Goal: Task Accomplishment & Management: Use online tool/utility

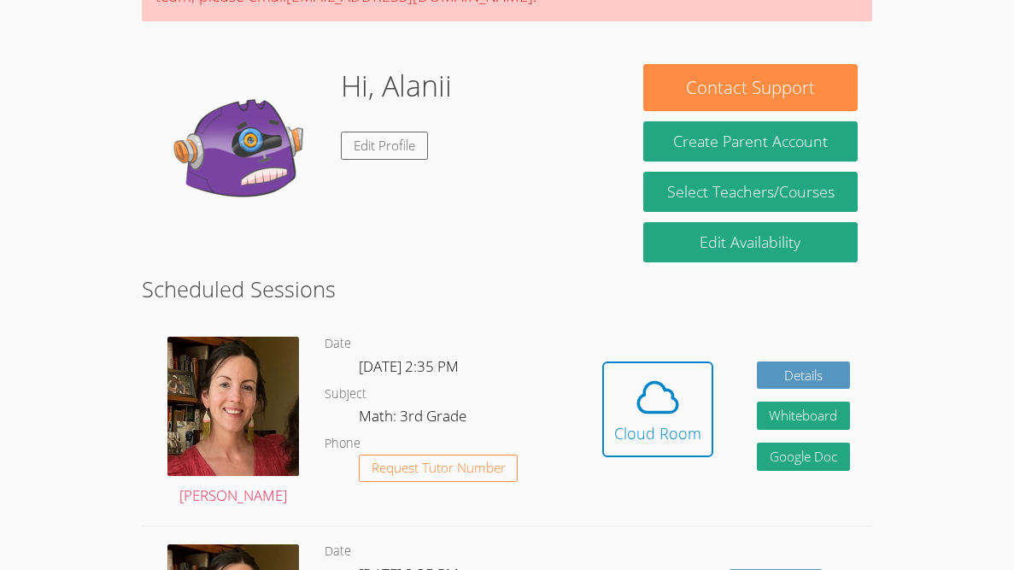
scroll to position [212, 0]
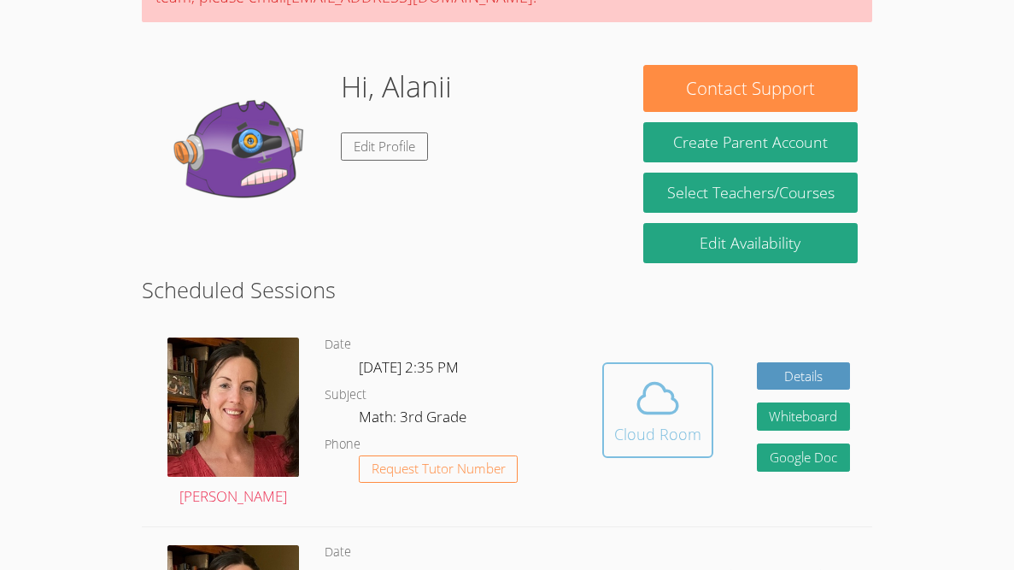
click at [680, 425] on div "Cloud Room" at bounding box center [657, 434] width 87 height 24
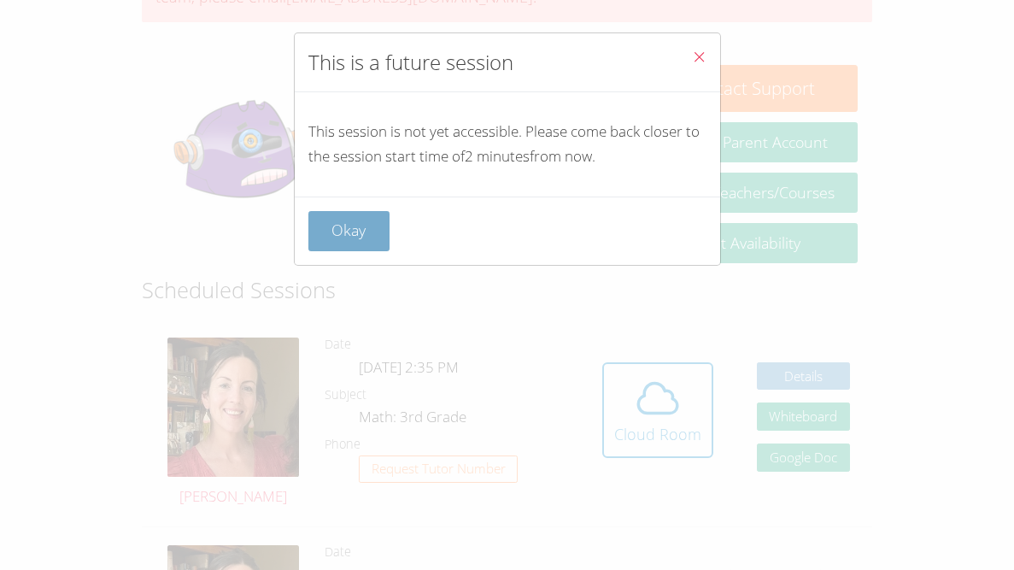
click at [352, 212] on button "Okay" at bounding box center [349, 231] width 82 height 40
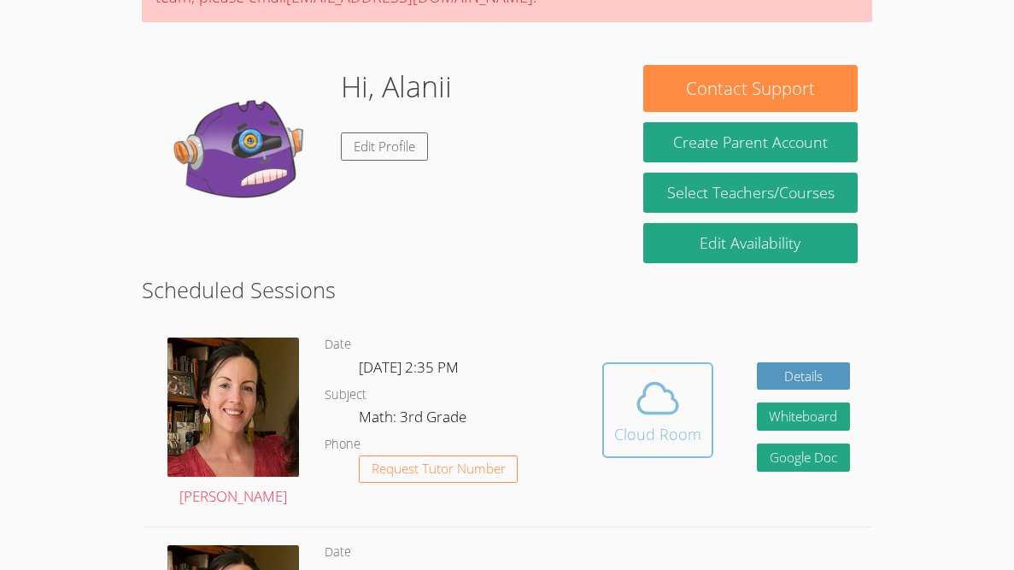
click at [648, 412] on icon at bounding box center [657, 399] width 39 height 30
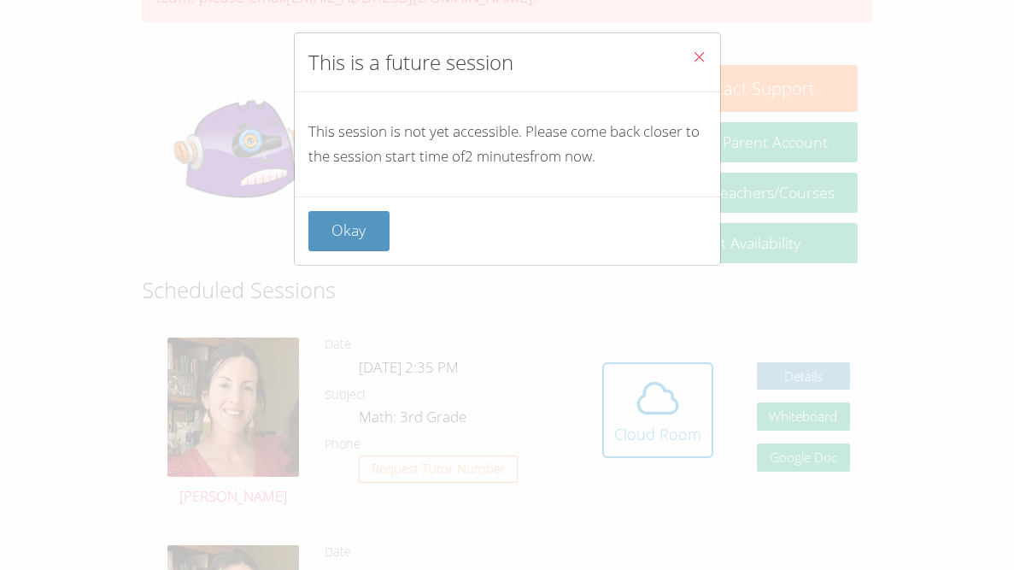
click at [578, 413] on div "This is a future session This session is not yet accessible. Please come back c…" at bounding box center [507, 285] width 1014 height 570
click at [581, 410] on div "This is a future session This session is not yet accessible. Please come back c…" at bounding box center [507, 285] width 1014 height 570
click at [371, 232] on button "Okay" at bounding box center [349, 231] width 82 height 40
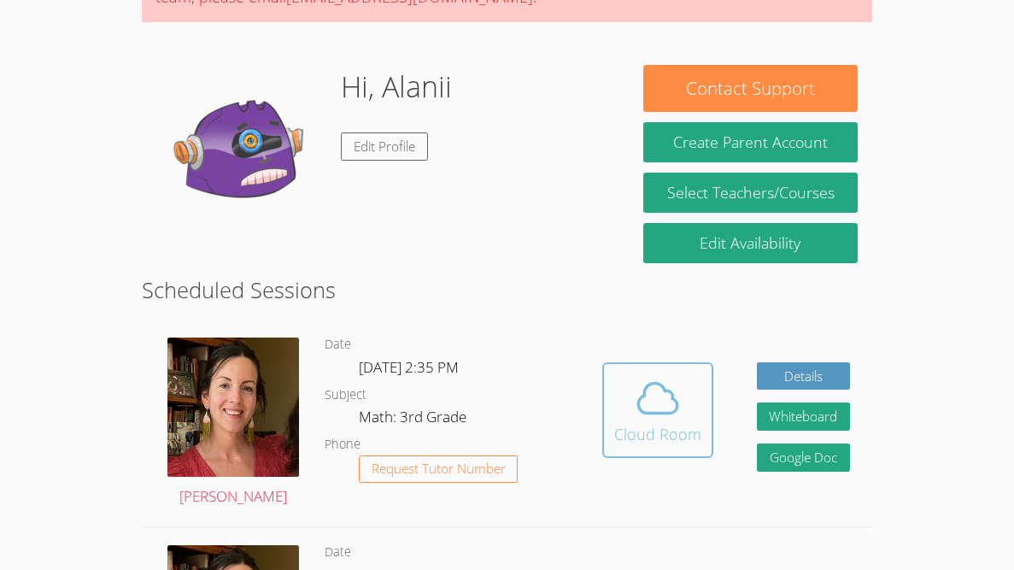
click at [635, 414] on icon at bounding box center [658, 398] width 48 height 48
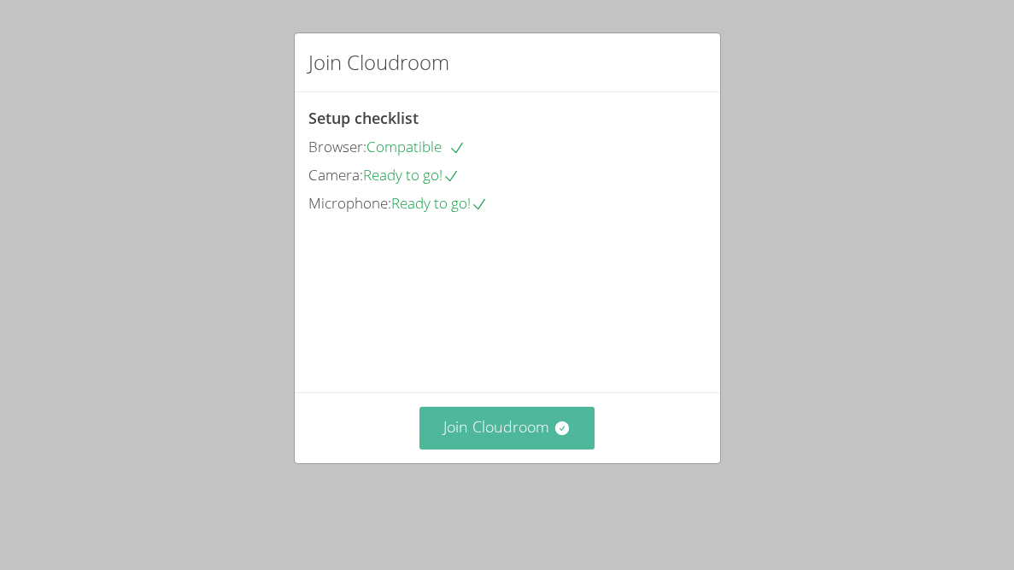
click at [519, 447] on button "Join Cloudroom" at bounding box center [506, 428] width 175 height 42
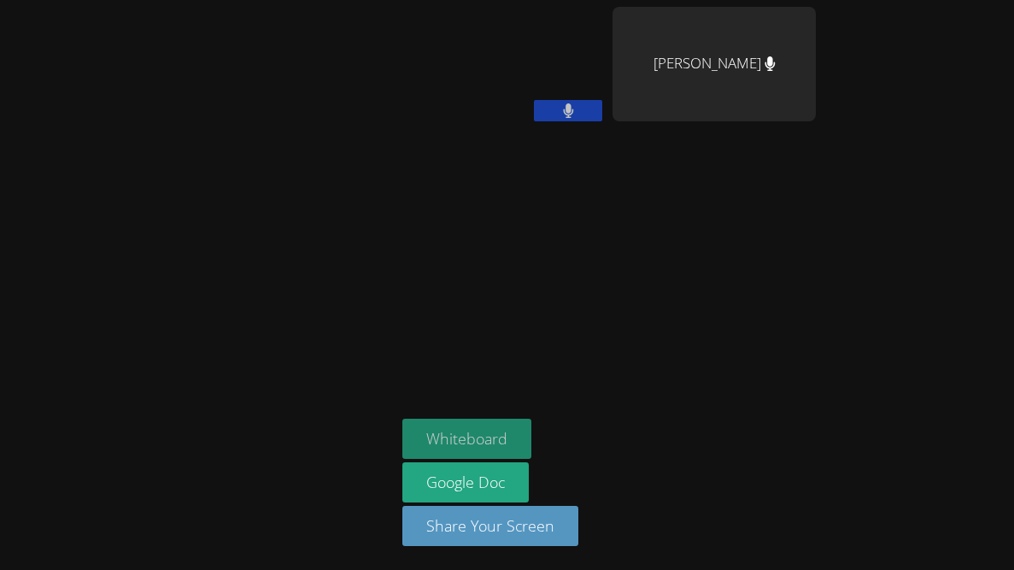
click at [494, 419] on button "Whiteboard" at bounding box center [466, 439] width 129 height 40
